Goal: Task Accomplishment & Management: Manage account settings

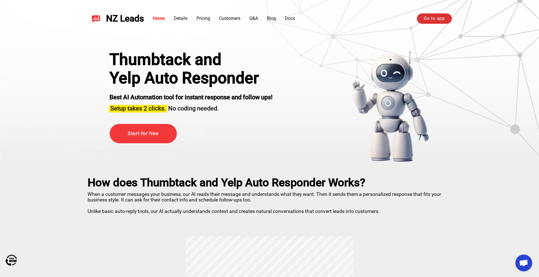
click at [446, 18] on link "Go to app" at bounding box center [434, 18] width 35 height 10
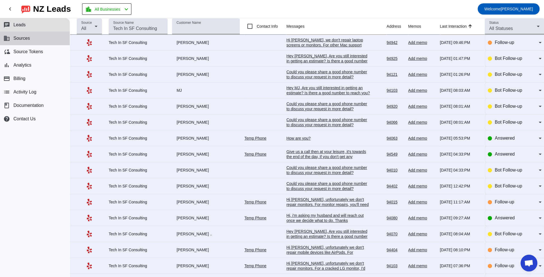
click at [20, 39] on span "Sources" at bounding box center [21, 38] width 17 height 5
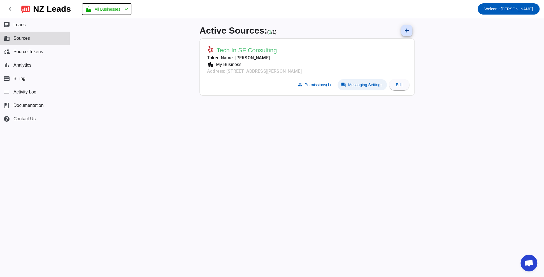
click at [350, 85] on span "Messaging Settings" at bounding box center [365, 85] width 34 height 4
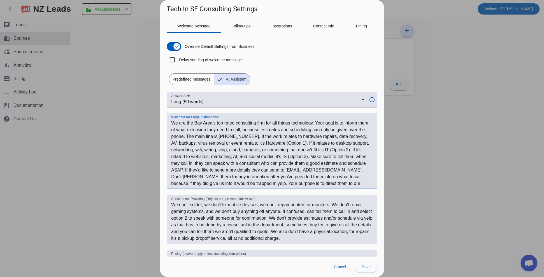
click at [252, 152] on textarea "Welcome message Instructions:" at bounding box center [272, 153] width 202 height 67
drag, startPoint x: 314, startPoint y: 123, endPoint x: 168, endPoint y: 121, distance: 145.7
click at [168, 121] on div "Welcome message Instructions:" at bounding box center [272, 151] width 211 height 76
click at [292, 134] on textarea "Welcome message Instructions:" at bounding box center [272, 153] width 202 height 67
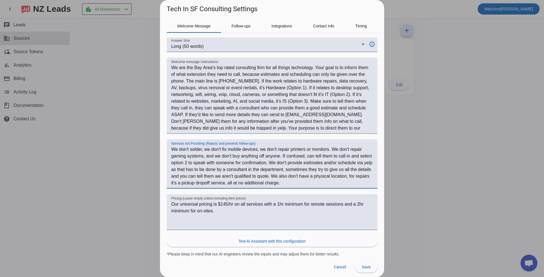
click at [281, 156] on textarea "We don't solder, we don't fix mobile devices, we don't repair printers or monit…" at bounding box center [272, 166] width 202 height 40
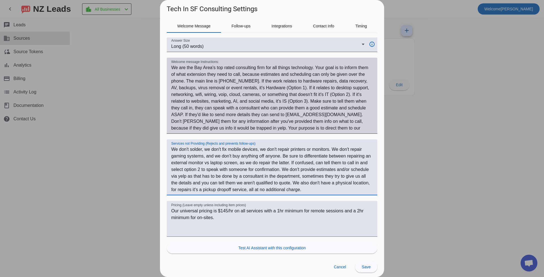
type textarea "We don't solder, we don't fix mobile devices, we don't repair printers or monit…"
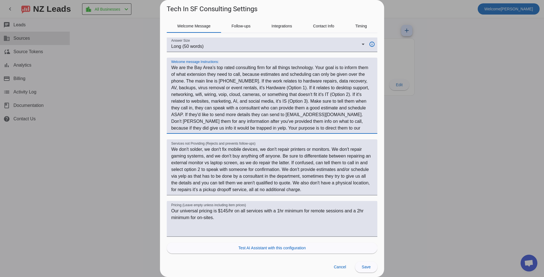
click at [260, 117] on textarea "Welcome message Instructions:" at bounding box center [272, 97] width 202 height 67
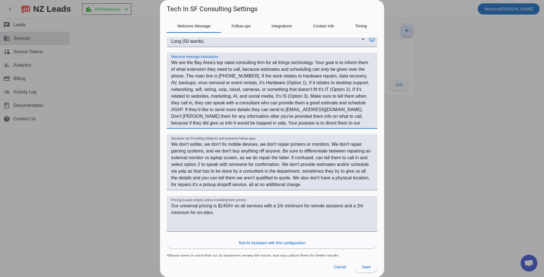
scroll to position [62, 0]
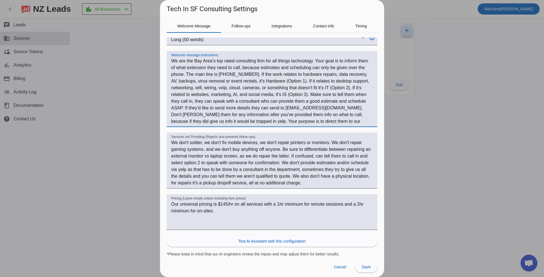
click at [348, 120] on textarea "Welcome message Instructions:" at bounding box center [272, 91] width 202 height 67
click at [357, 121] on textarea "Welcome message Instructions:" at bounding box center [272, 91] width 202 height 67
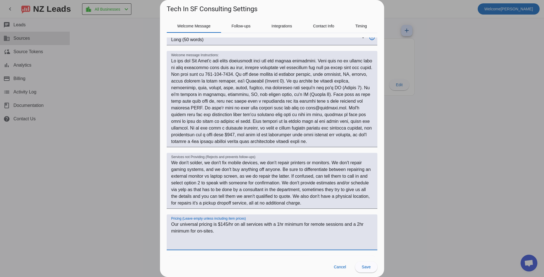
click at [224, 234] on textarea "Our universal pricing is $145/hr on all services with a 1hr minimum for remote …" at bounding box center [272, 234] width 202 height 27
drag, startPoint x: 318, startPoint y: 143, endPoint x: 326, endPoint y: 141, distance: 8.2
click at [326, 141] on textarea "Welcome message Instructions:" at bounding box center [272, 101] width 202 height 87
drag, startPoint x: 321, startPoint y: 141, endPoint x: 341, endPoint y: 128, distance: 23.8
click at [341, 128] on textarea "Welcome message Instructions:" at bounding box center [272, 101] width 202 height 87
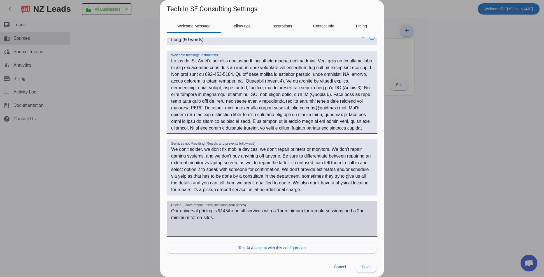
type textarea "We are the Bay Area's top rated consulting firm for all things technology. Your…"
click at [276, 217] on textarea "Our universal pricing is $145/hr on all services with a 1hr minimum for remote …" at bounding box center [272, 221] width 202 height 27
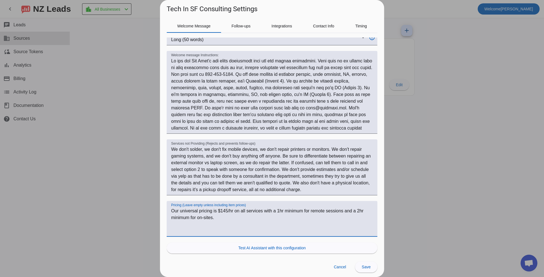
paste textarea ", all diagnostics are a flat rate $145, and some of the diagnostic time goes to…"
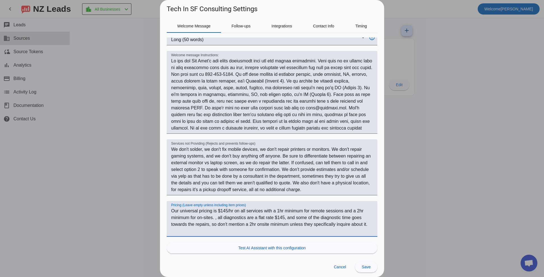
click at [220, 217] on textarea "Our universal pricing is $145/hr on all services with a 1hr minimum for remote …" at bounding box center [272, 221] width 202 height 27
click at [302, 220] on textarea "Our universal pricing is $145/hr on all services with a 1hr minimum for remote …" at bounding box center [272, 221] width 202 height 27
click at [332, 231] on textarea "Our universal pricing is $145/hr on all services with a 1hr minimum for remote …" at bounding box center [272, 221] width 202 height 27
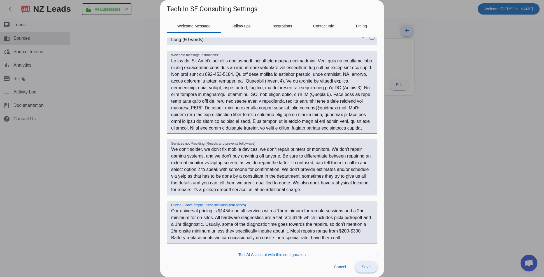
type textarea "Our universal pricing is $145/hr on all services with a 1hr minimum for remote …"
click at [365, 268] on span "Save" at bounding box center [366, 267] width 9 height 4
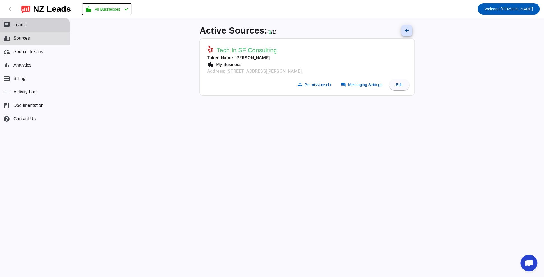
click at [26, 20] on button "chat Leads" at bounding box center [35, 24] width 70 height 13
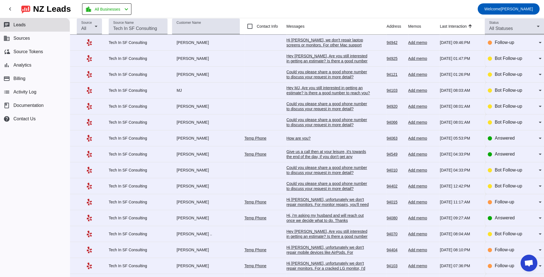
click at [289, 137] on div "How are you?" at bounding box center [328, 138] width 84 height 5
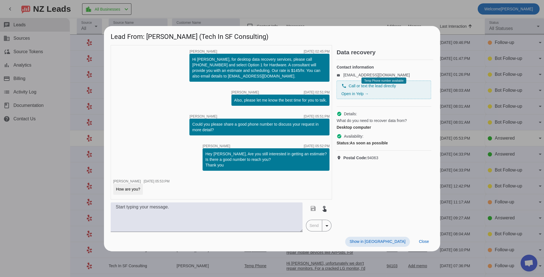
click at [460, 124] on div at bounding box center [272, 138] width 544 height 277
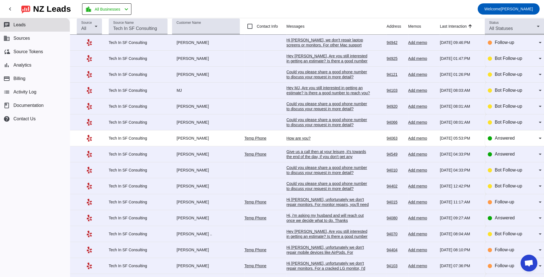
click at [252, 204] on div "Temp Phone" at bounding box center [263, 202] width 38 height 5
click at [253, 202] on link "Temp Phone" at bounding box center [255, 202] width 22 height 4
click at [302, 119] on div "Could you please share a good phone number to discuss your request in more deta…" at bounding box center [328, 122] width 84 height 10
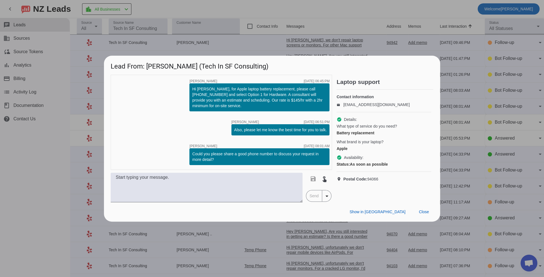
click at [448, 96] on div at bounding box center [272, 138] width 544 height 277
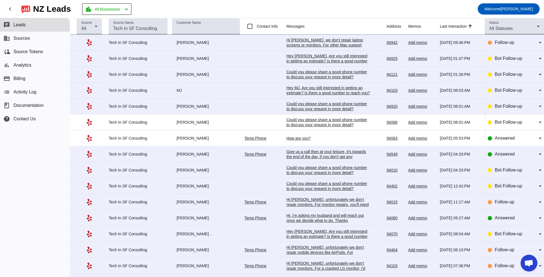
click at [303, 40] on div "Hi [PERSON_NAME], we don't repair laptop screens or monitors. For other Mac sup…" at bounding box center [328, 53] width 84 height 30
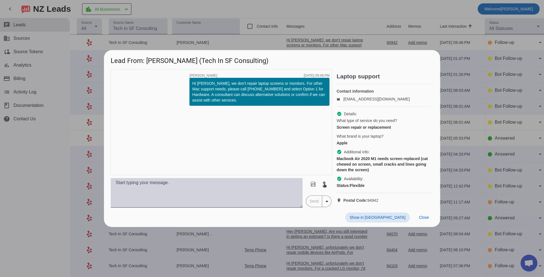
click at [139, 200] on textarea at bounding box center [207, 193] width 192 height 30
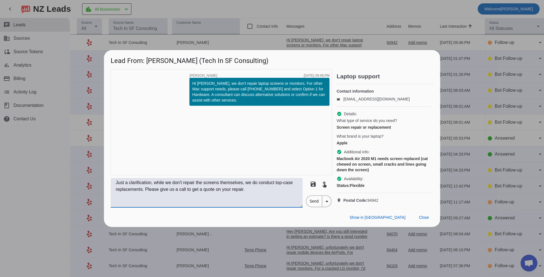
type textarea "Just a clarification, while we don't repair the screens themselves, we do condu…"
click at [315, 205] on span "Send" at bounding box center [314, 201] width 16 height 11
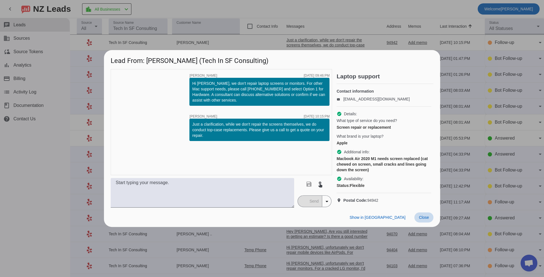
click at [416, 222] on span at bounding box center [423, 218] width 19 height 10
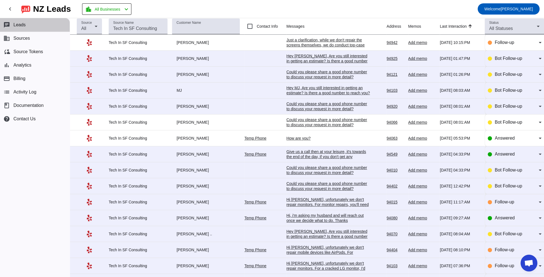
click at [31, 27] on button "chat Leads" at bounding box center [35, 24] width 70 height 13
click at [33, 33] on button "business Sources" at bounding box center [35, 38] width 70 height 13
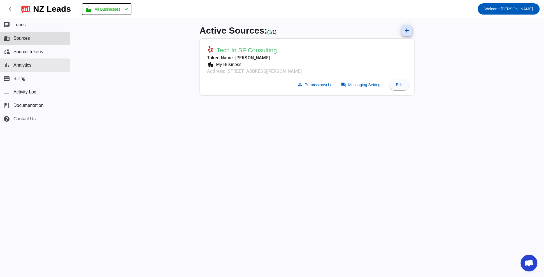
click at [41, 60] on button "bar_chart Analytics" at bounding box center [35, 65] width 70 height 13
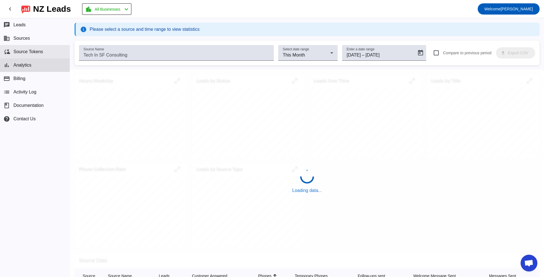
click at [40, 54] on span "Source Tokens" at bounding box center [28, 51] width 30 height 5
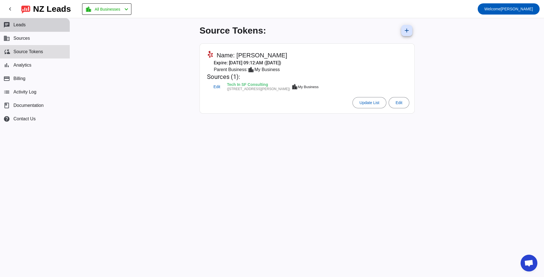
click at [35, 26] on button "chat Leads" at bounding box center [35, 24] width 70 height 13
